Goal: Book appointment/travel/reservation

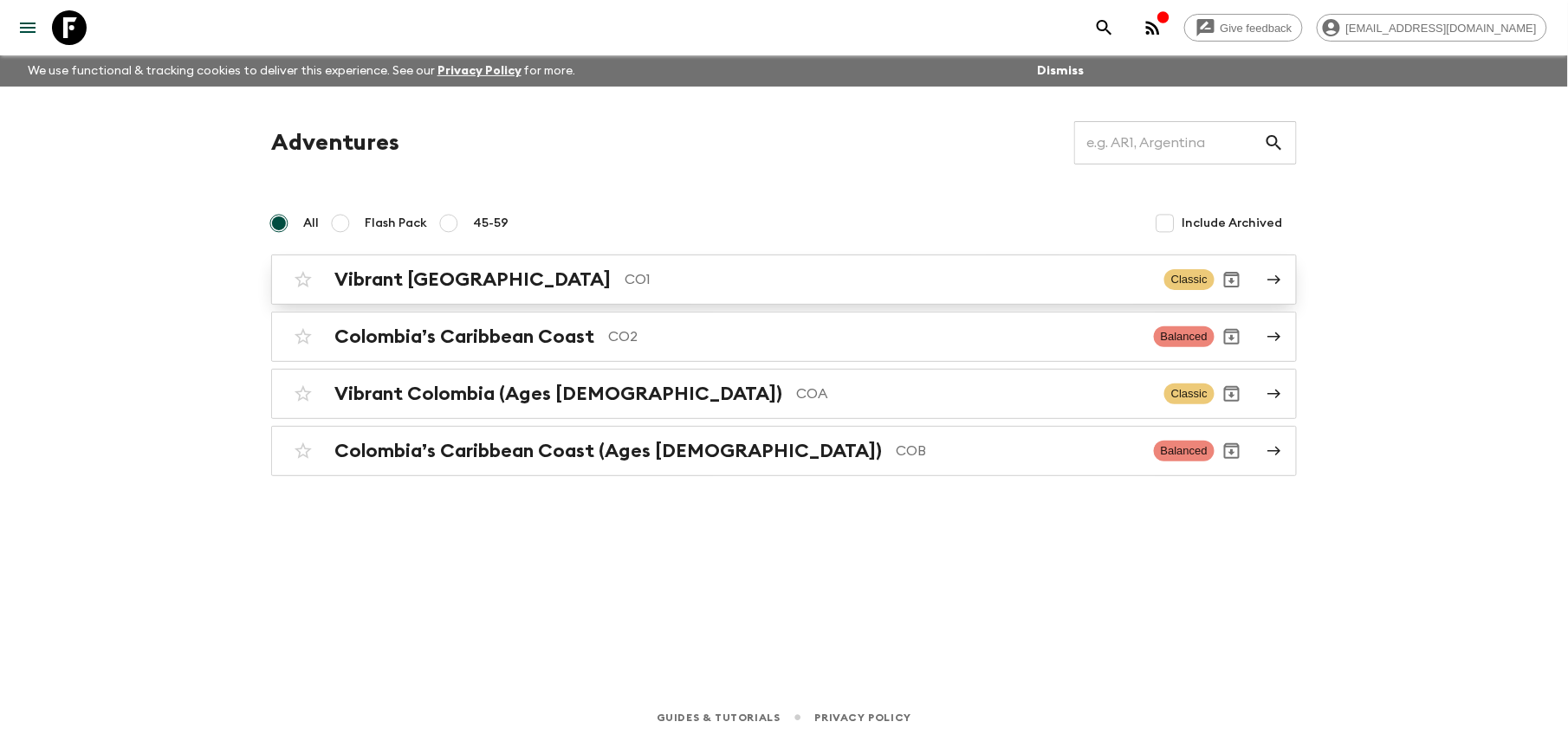
click at [625, 270] on p "CO1" at bounding box center [888, 280] width 526 height 21
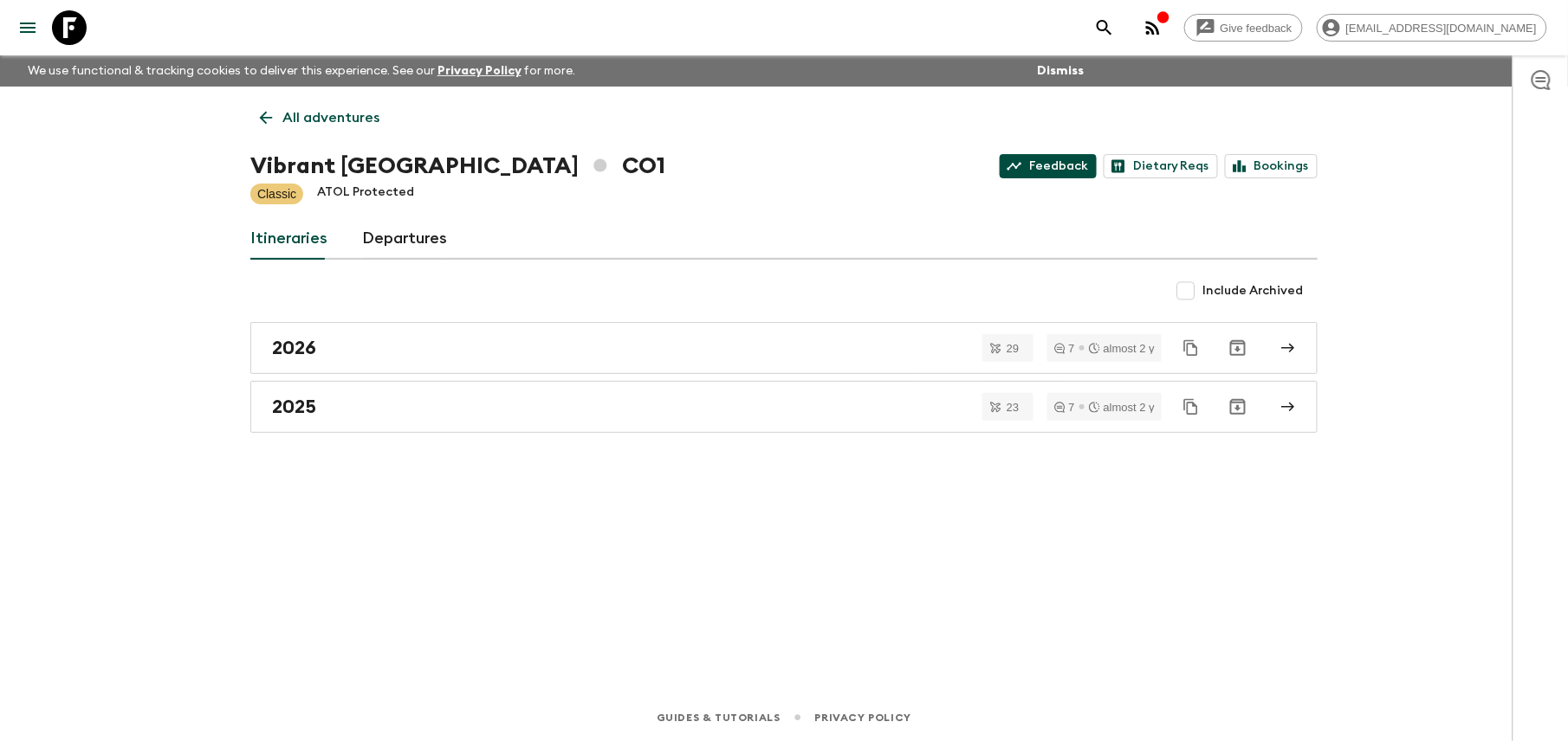
click at [1038, 161] on link "Feedback" at bounding box center [1048, 167] width 97 height 25
click at [1030, 157] on link "Feedback" at bounding box center [1048, 167] width 97 height 25
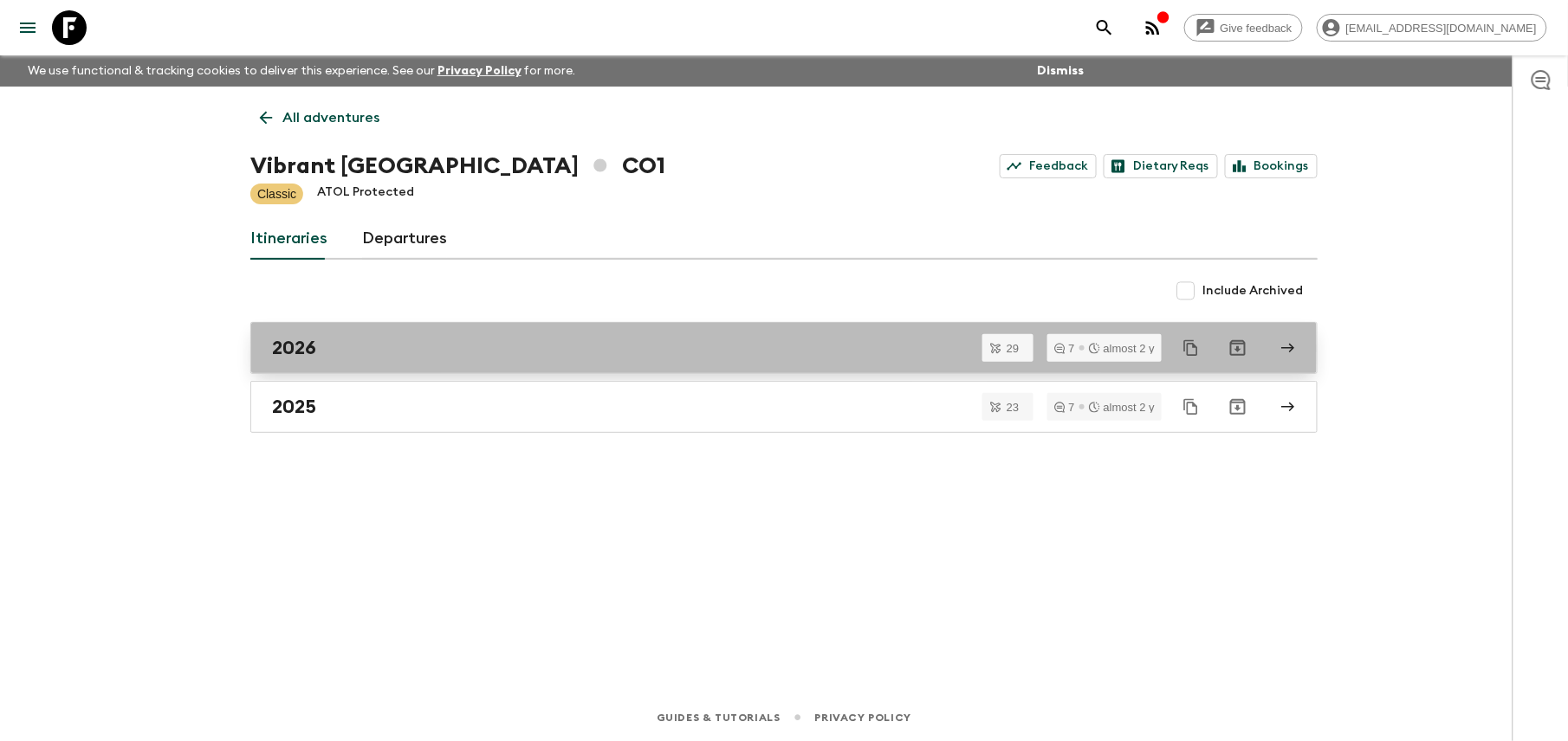
click at [298, 348] on h2 "2026" at bounding box center [294, 348] width 45 height 23
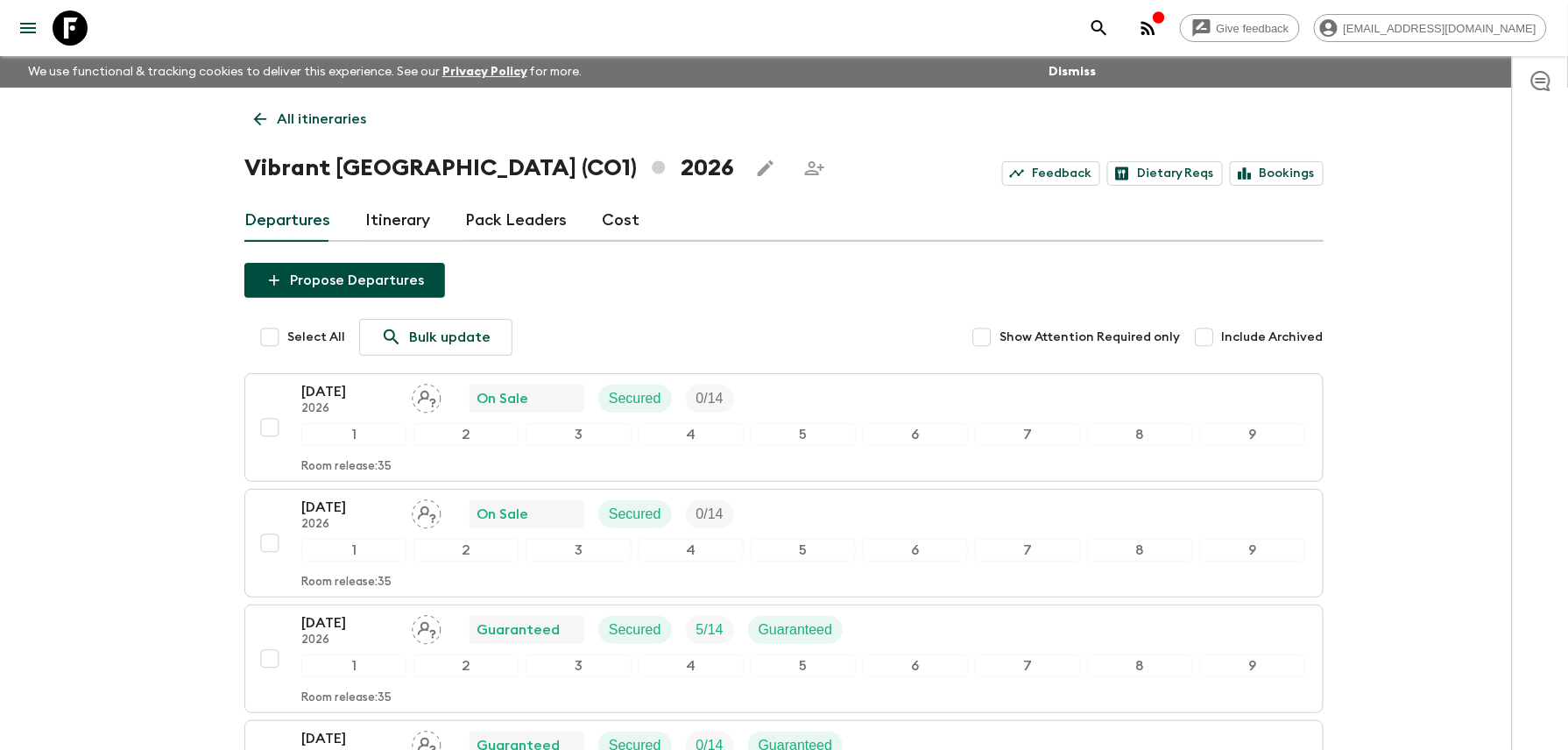
click at [253, 120] on icon at bounding box center [260, 119] width 19 height 19
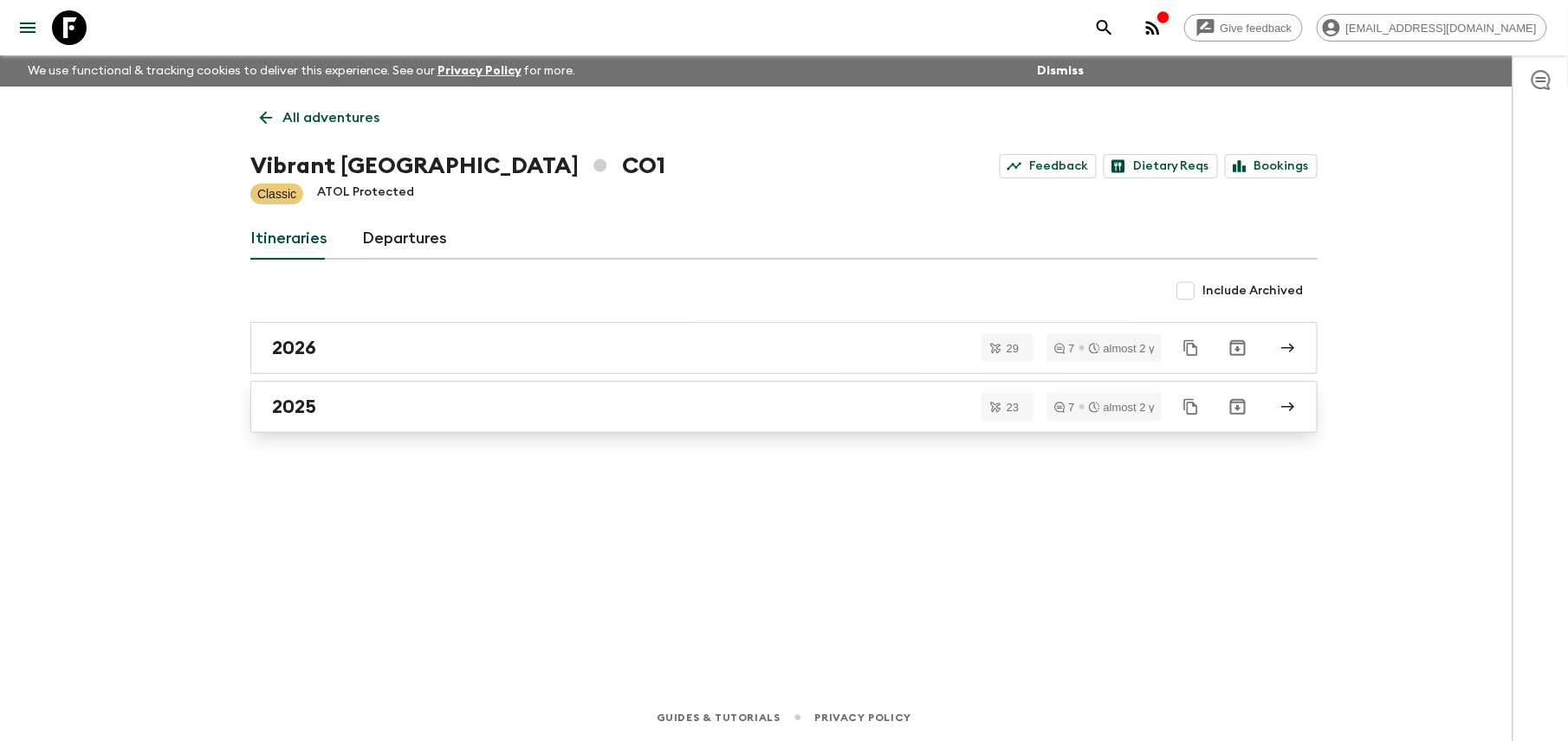
click at [344, 396] on link "2025" at bounding box center [783, 407] width 1067 height 52
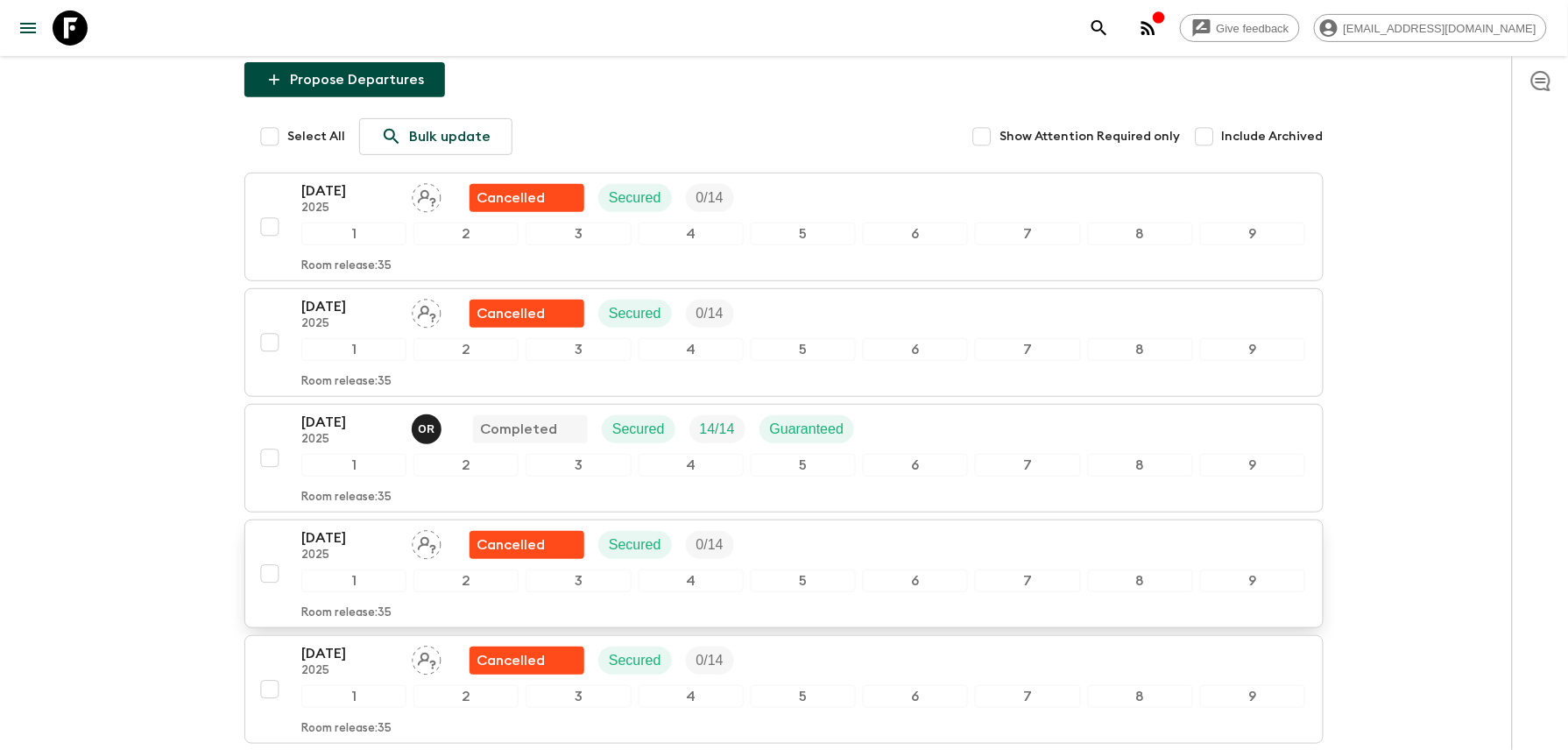
scroll to position [233, 0]
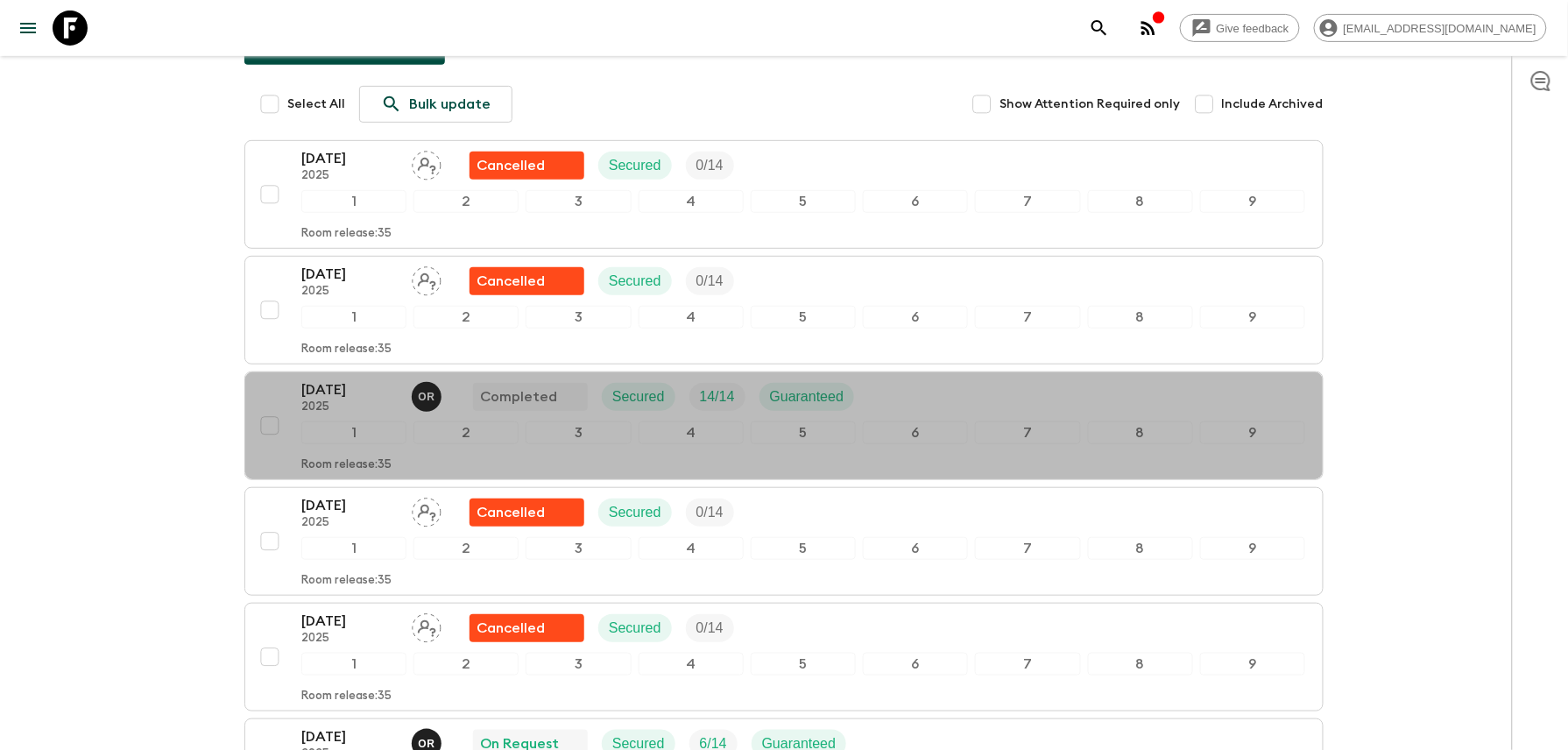
click at [362, 408] on p "2025" at bounding box center [349, 407] width 97 height 14
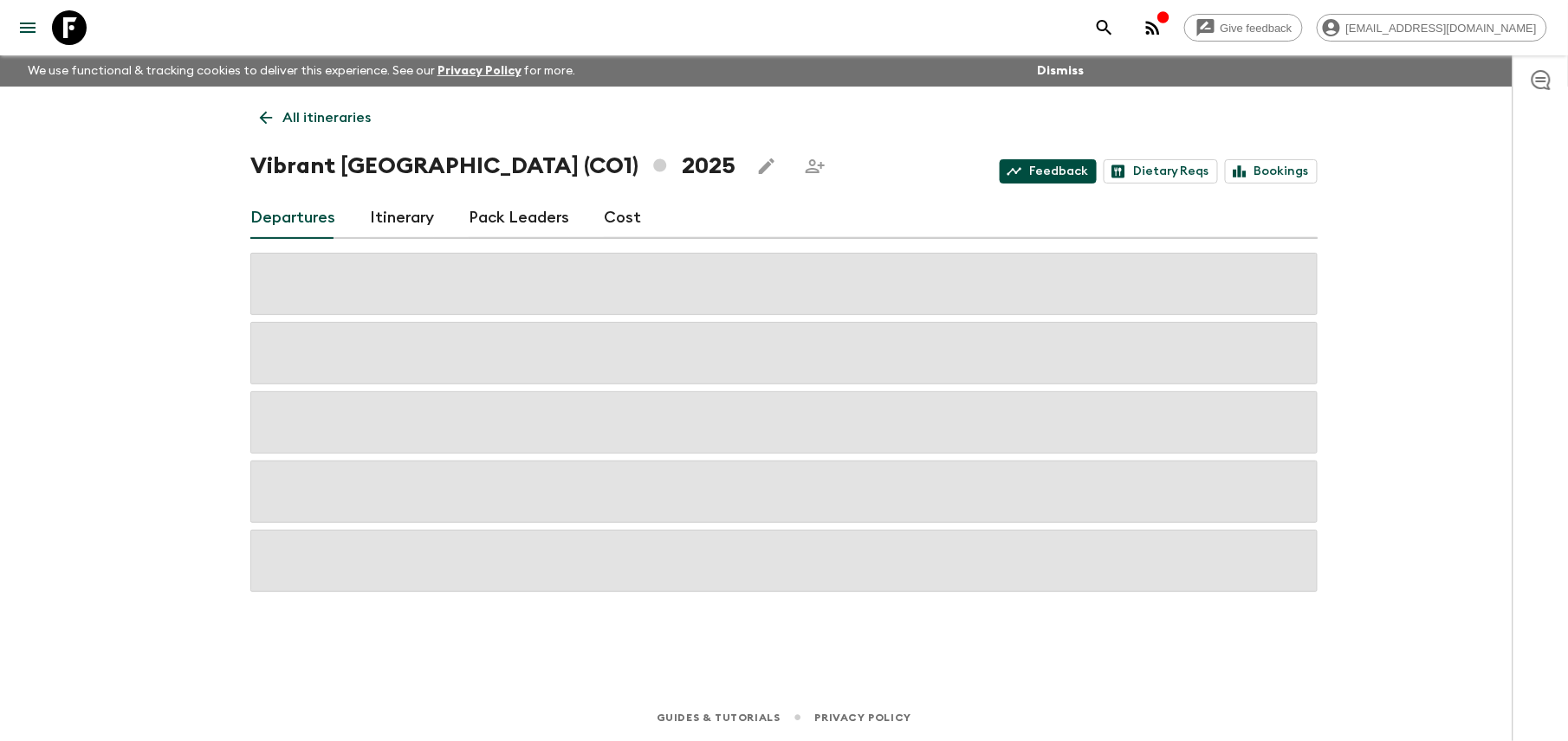
click at [1044, 169] on link "Feedback" at bounding box center [1048, 171] width 97 height 25
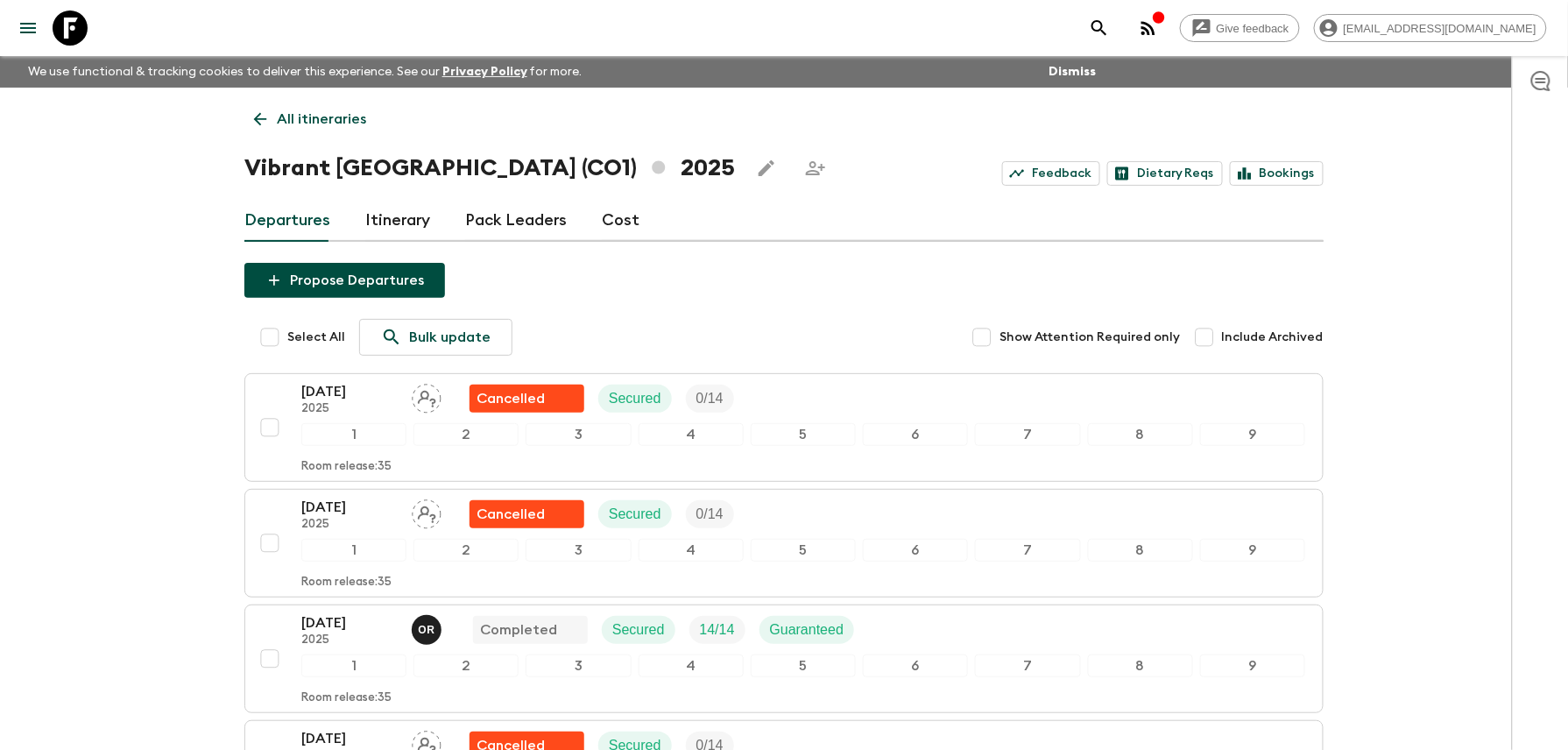
click at [314, 109] on p "All itineraries" at bounding box center [321, 119] width 89 height 21
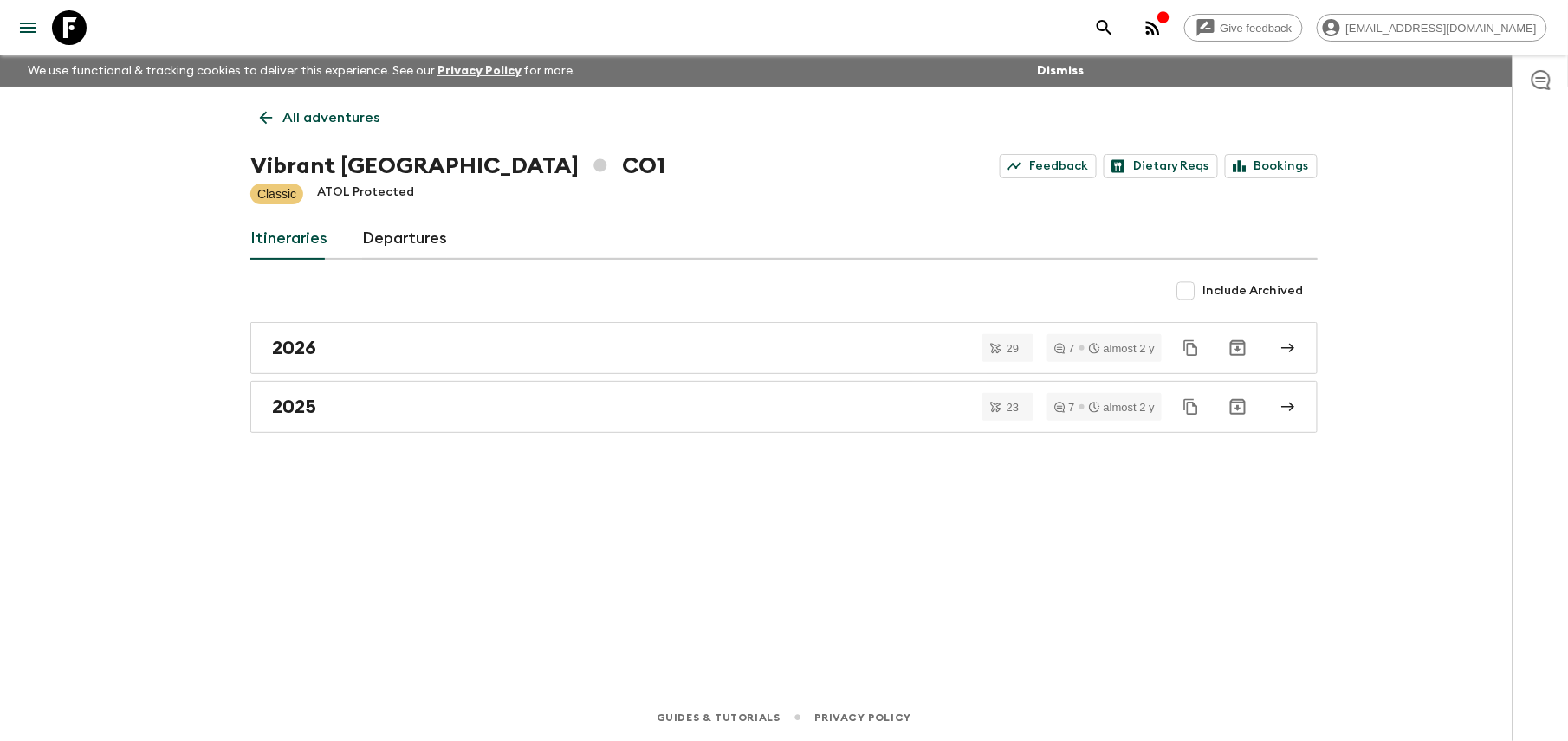
click at [33, 26] on icon "menu" at bounding box center [27, 27] width 21 height 21
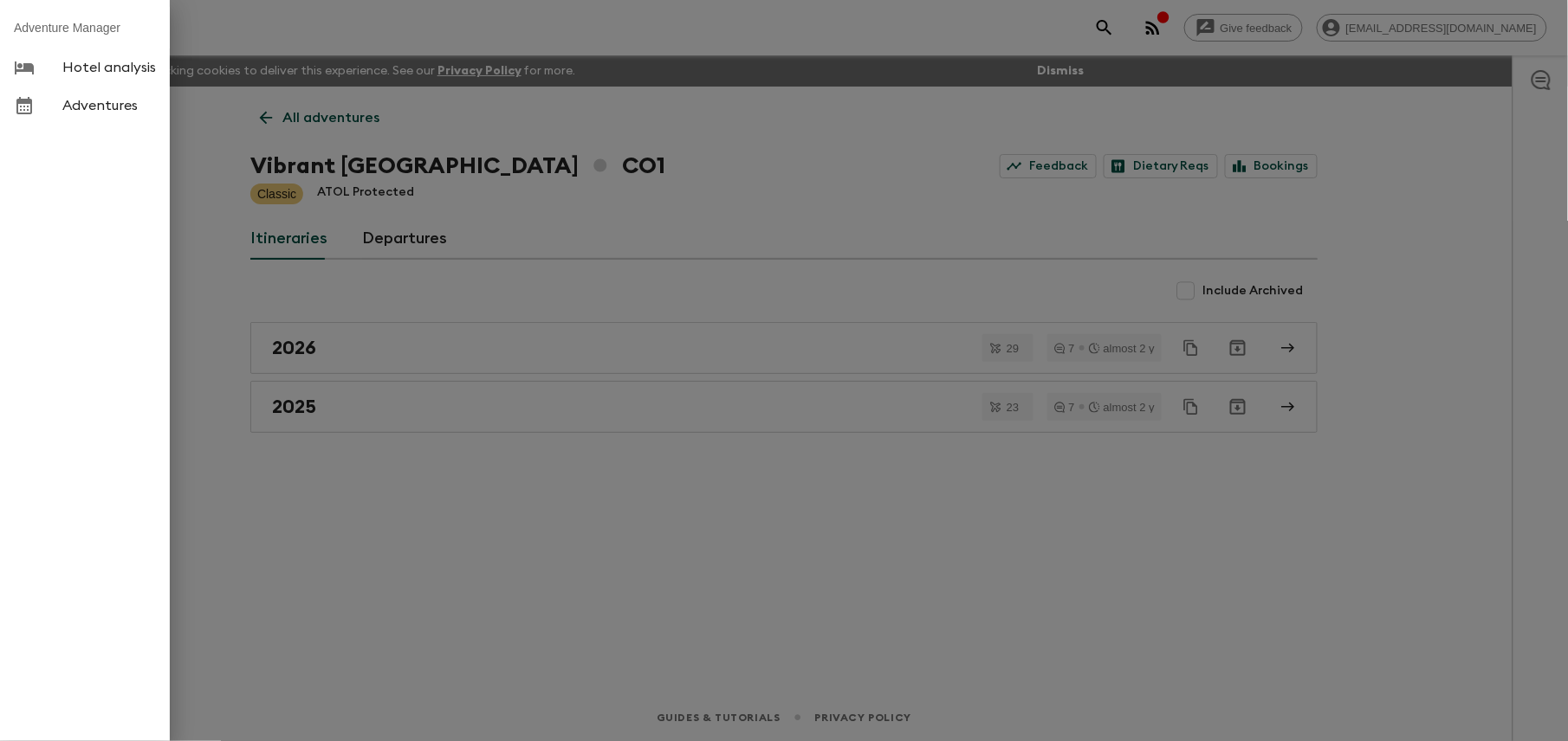
click at [954, 98] on div at bounding box center [784, 370] width 1568 height 741
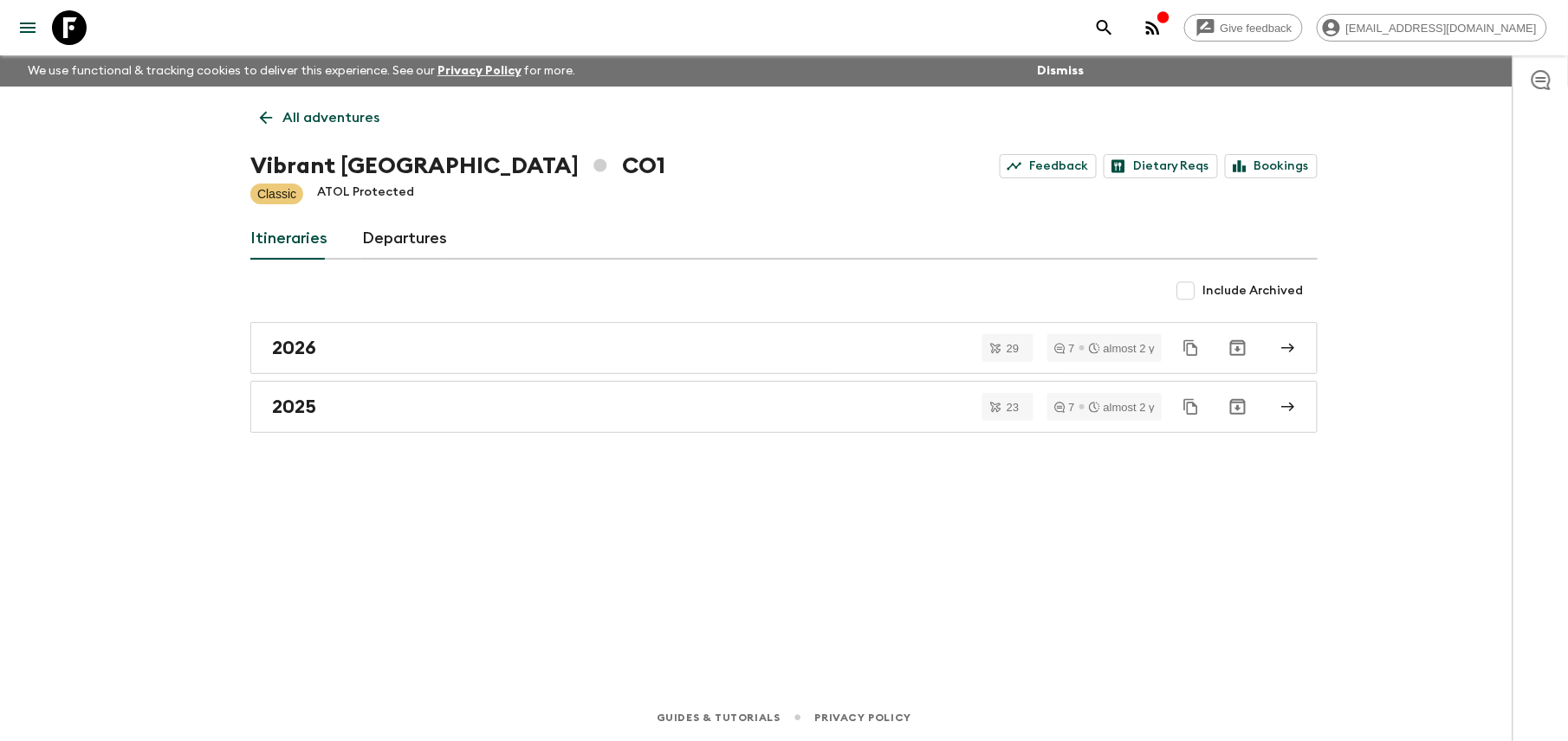
click at [999, 321] on div "All adventures Vibrant Colombia CO1 Feedback Dietary Reqs Bookings Classic ATOL…" at bounding box center [784, 366] width 1109 height 559
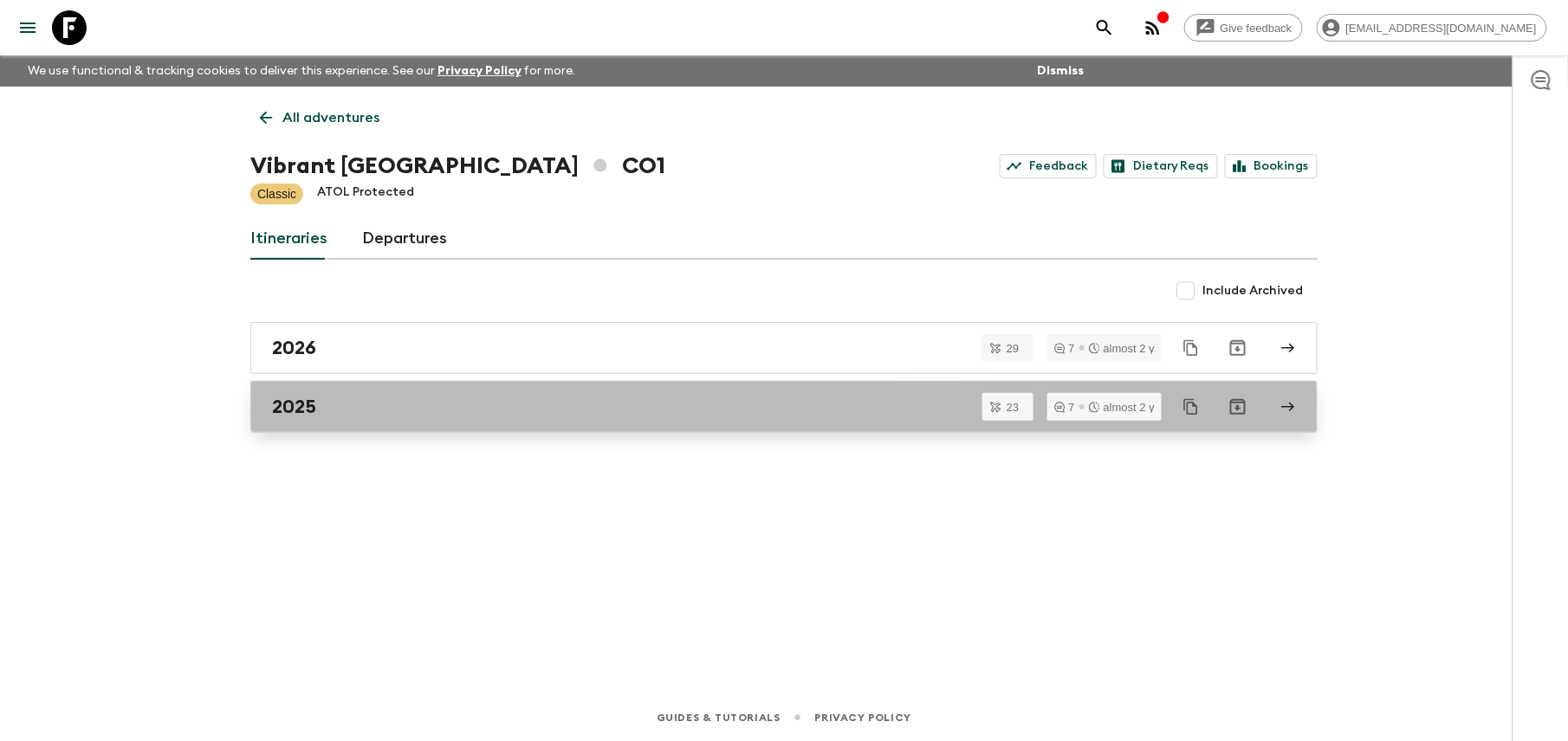
click at [736, 416] on div "2025" at bounding box center [767, 407] width 991 height 23
